Goal: Navigation & Orientation: Find specific page/section

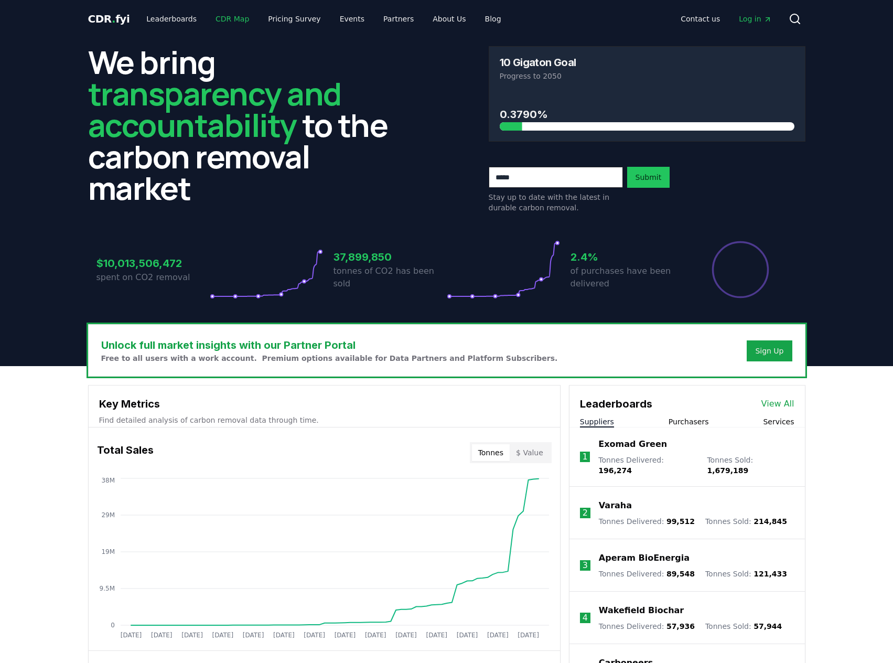
click at [224, 20] on link "CDR Map" at bounding box center [232, 18] width 50 height 19
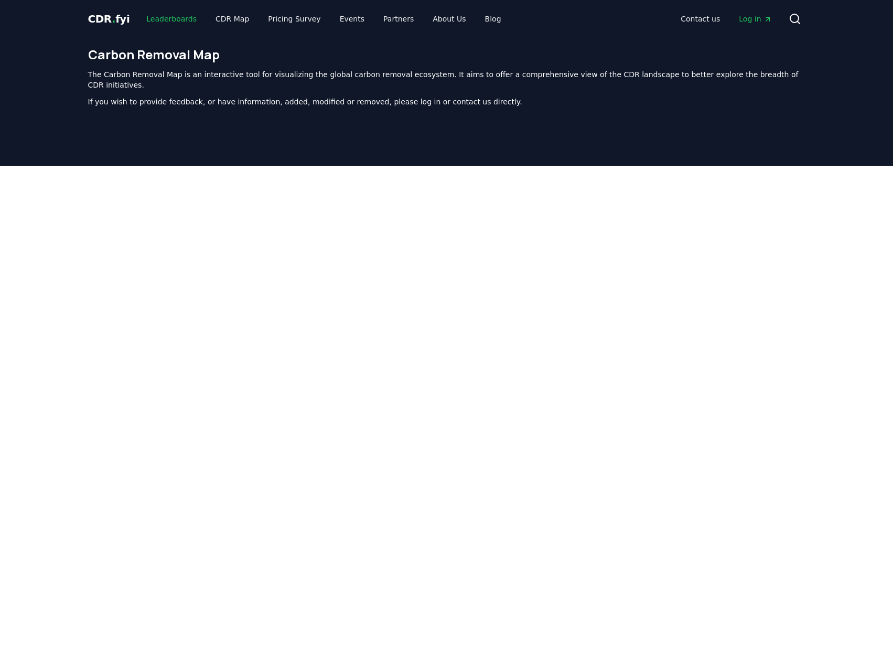
click at [171, 15] on link "Leaderboards" at bounding box center [171, 18] width 67 height 19
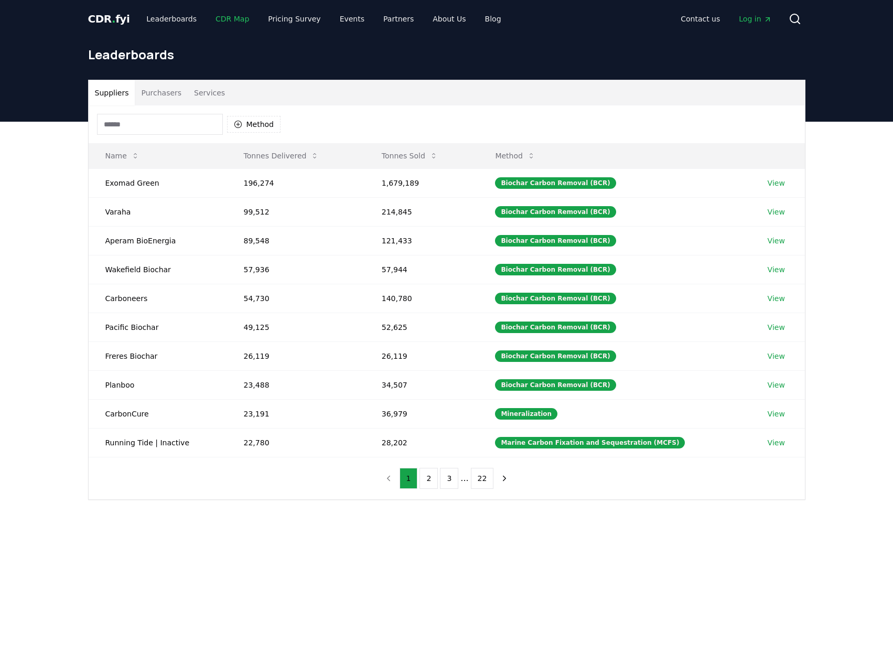
click at [228, 15] on link "CDR Map" at bounding box center [232, 18] width 50 height 19
